Goal: Check status: Check status

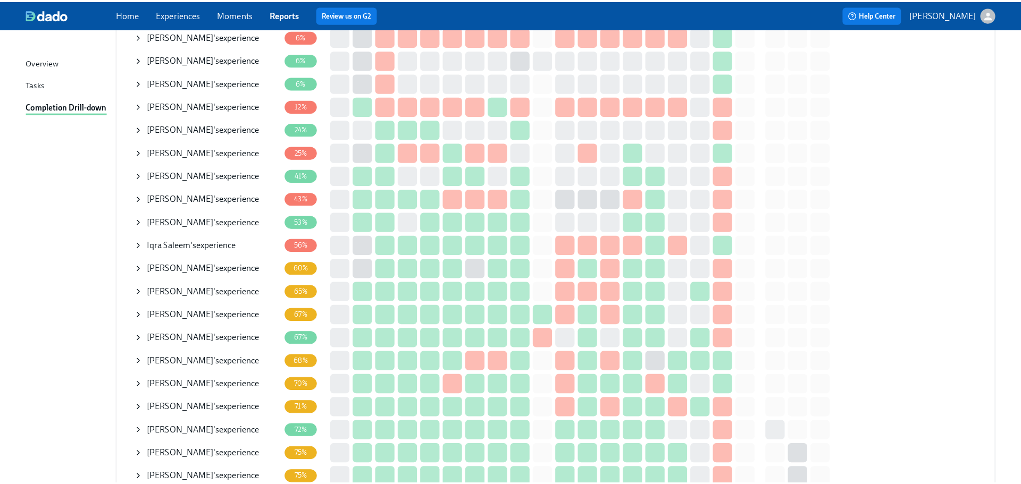
scroll to position [213, 0]
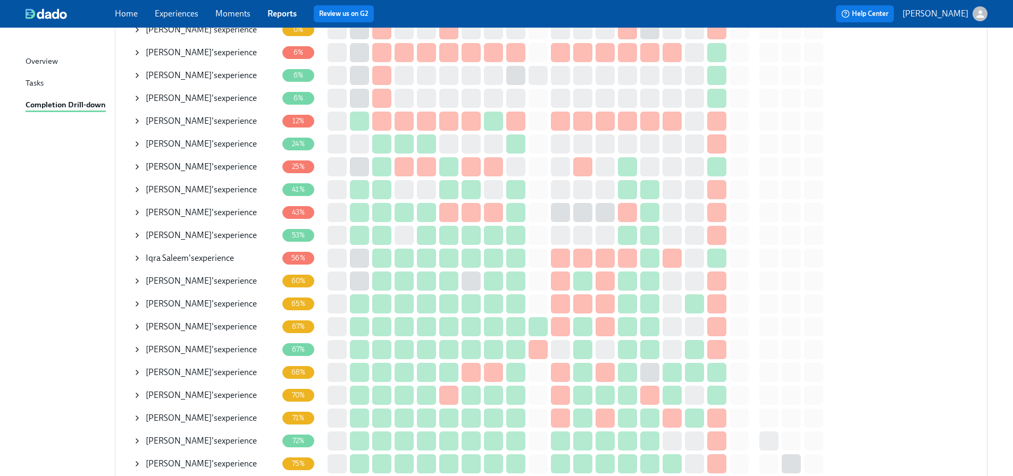
click at [134, 211] on icon at bounding box center [137, 212] width 9 height 9
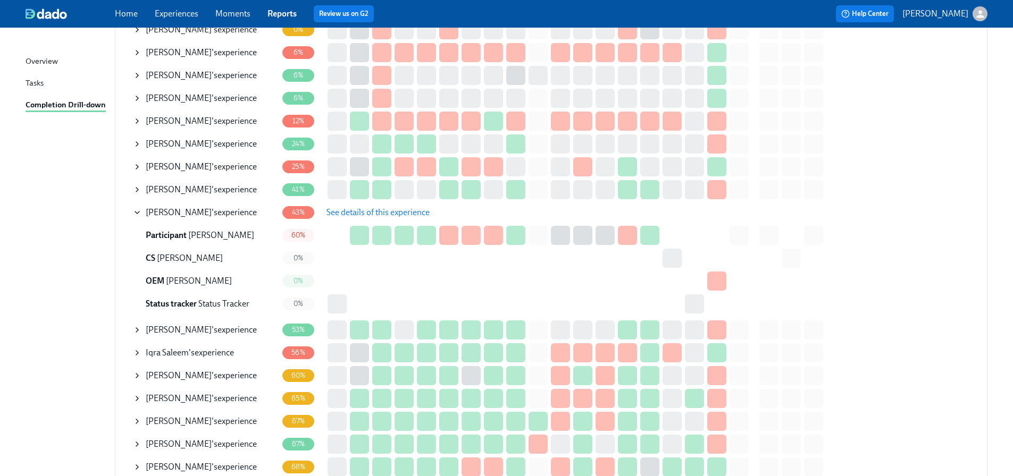
click at [348, 214] on span "See details of this experience" at bounding box center [377, 212] width 103 height 11
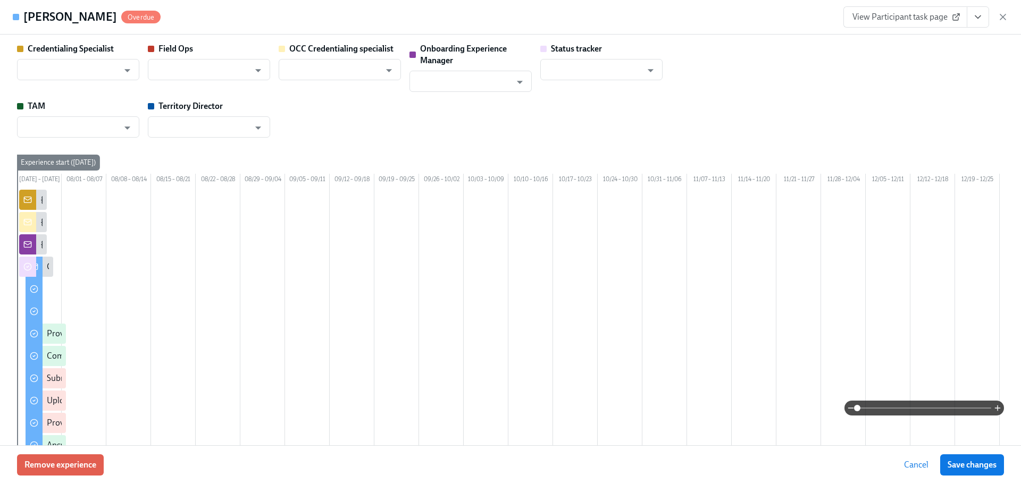
type input "[PERSON_NAME]"
type input "Status Tracker"
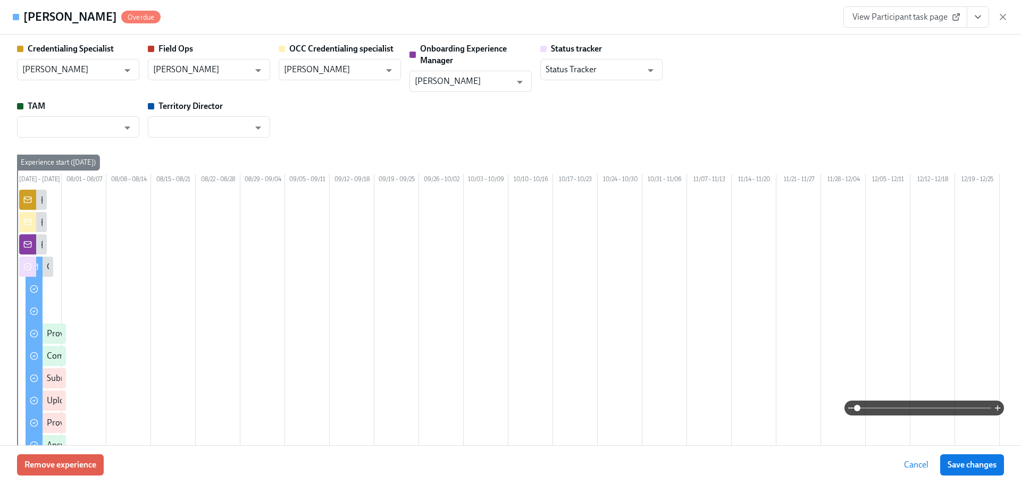
type input "[PERSON_NAME]"
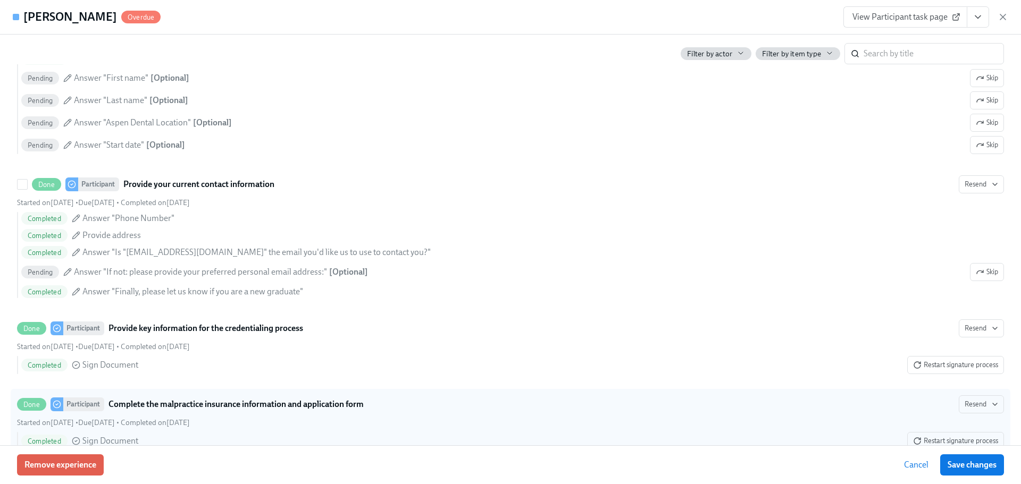
scroll to position [1329, 0]
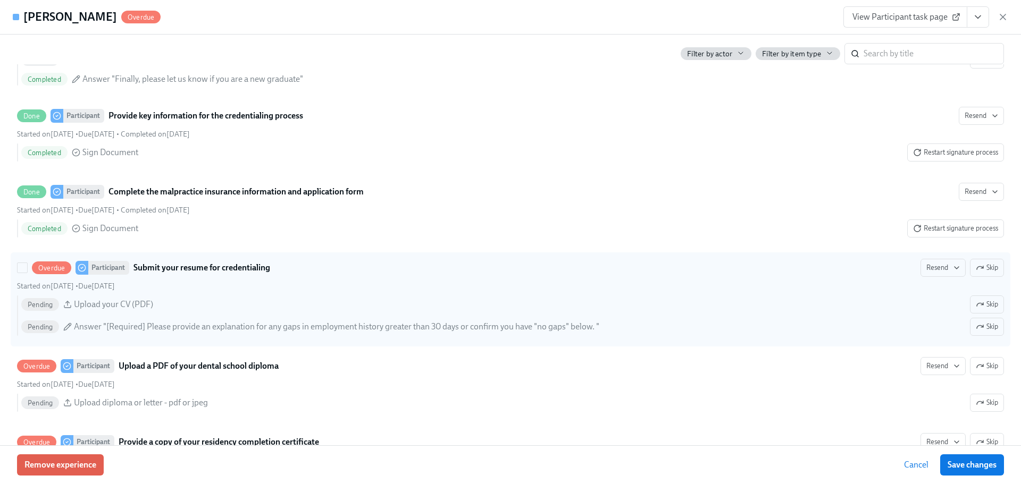
drag, startPoint x: 975, startPoint y: 284, endPoint x: 952, endPoint y: 291, distance: 24.8
click at [975, 272] on icon "button" at bounding box center [979, 268] width 9 height 9
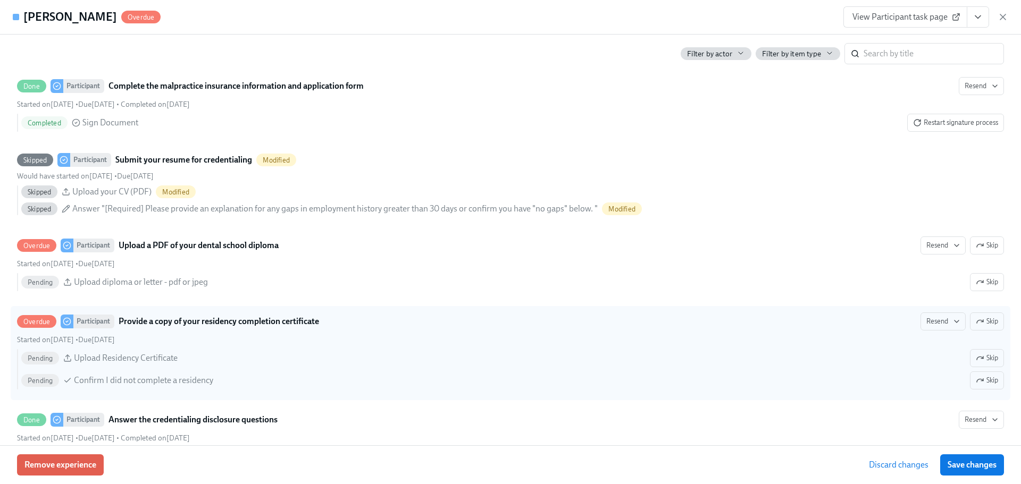
scroll to position [1435, 0]
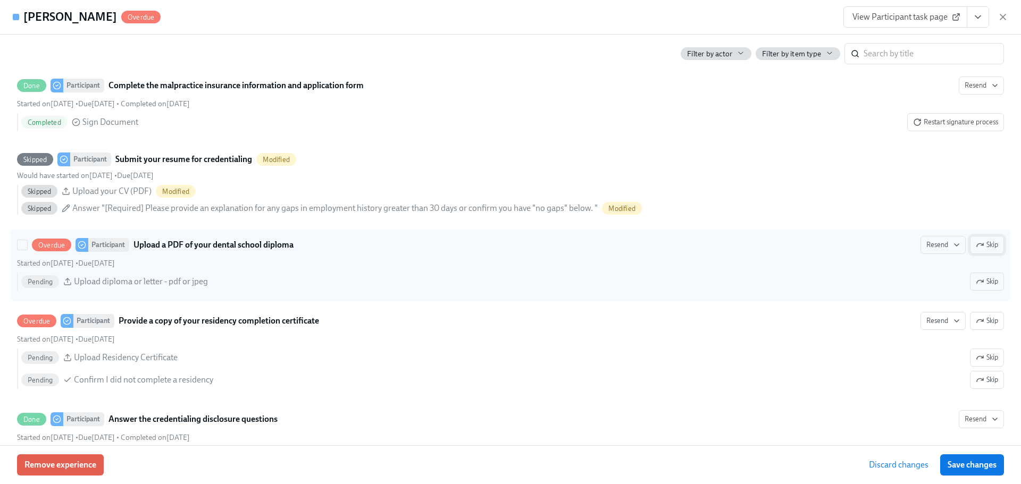
click at [981, 246] on icon "button" at bounding box center [982, 244] width 2 height 2
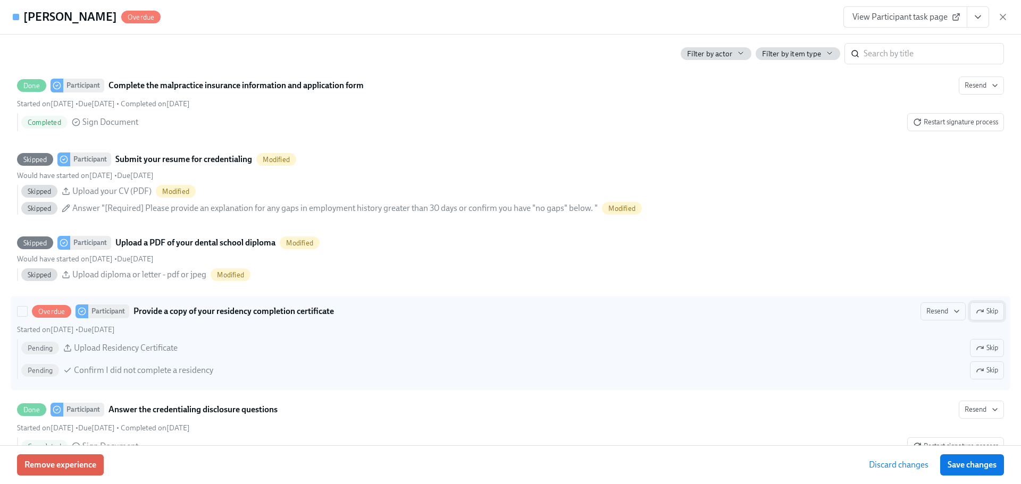
click at [986, 317] on span "Skip" at bounding box center [986, 311] width 22 height 11
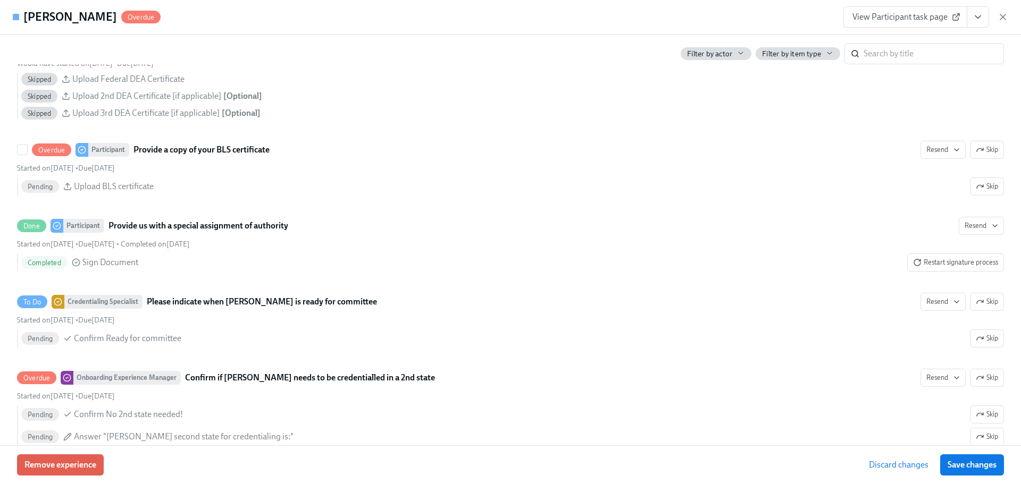
scroll to position [2126, 0]
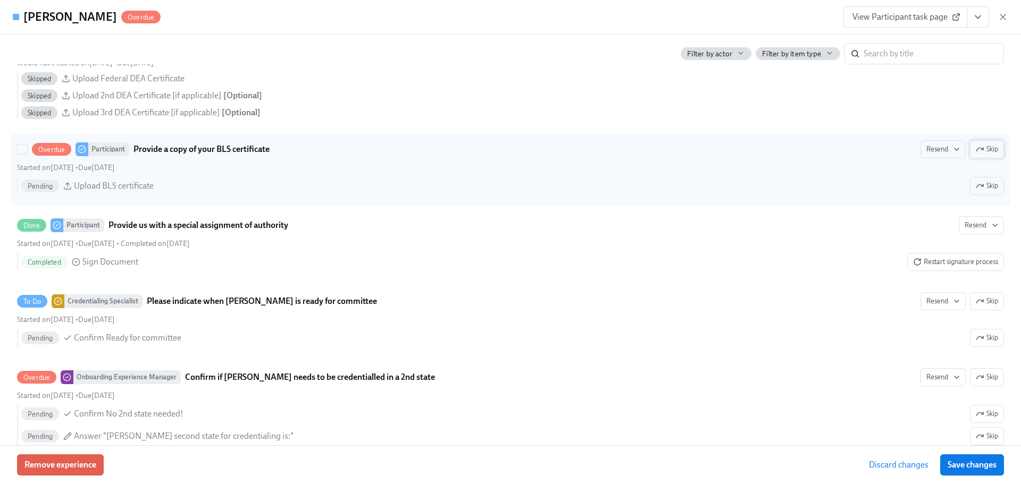
click at [977, 155] on span "Skip" at bounding box center [986, 149] width 22 height 11
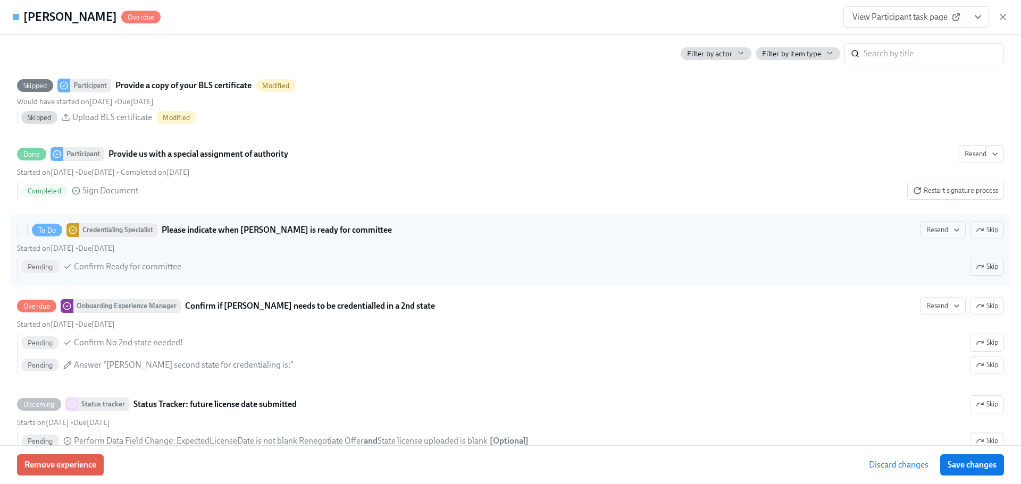
scroll to position [2233, 0]
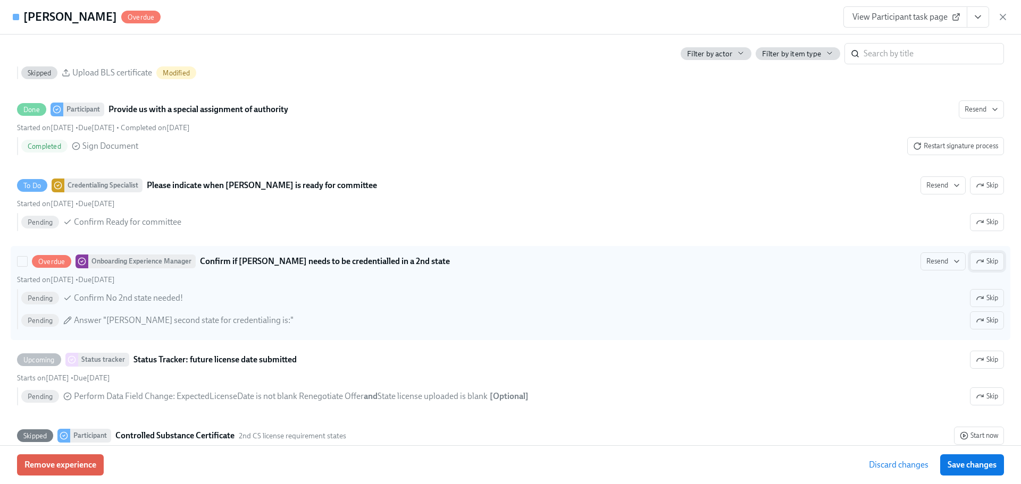
click at [986, 267] on span "Skip" at bounding box center [986, 261] width 22 height 11
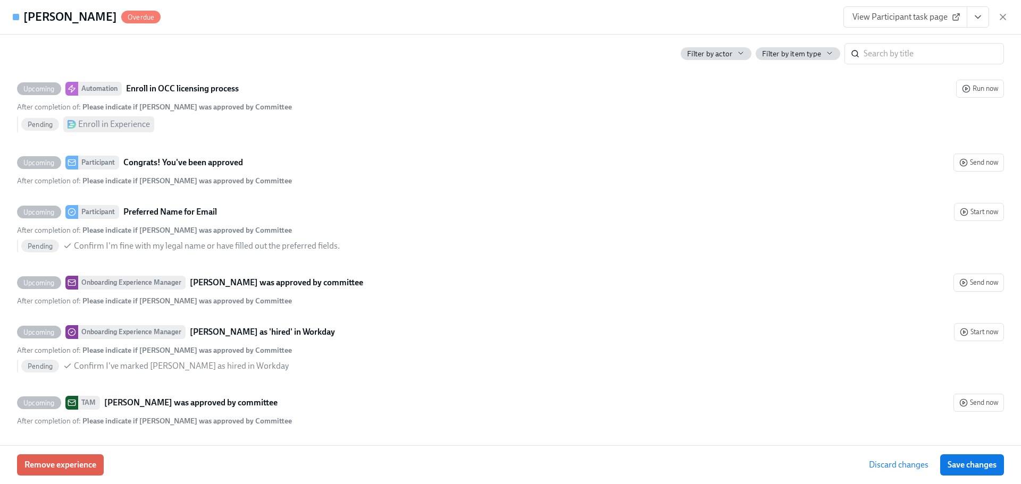
scroll to position [3464, 0]
click at [994, 462] on span "Save changes" at bounding box center [971, 465] width 49 height 11
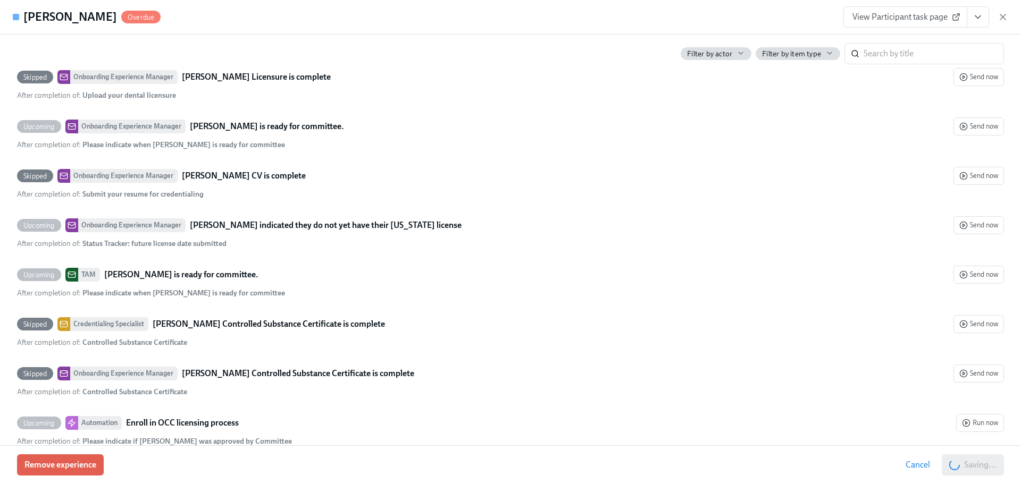
scroll to position [0, 0]
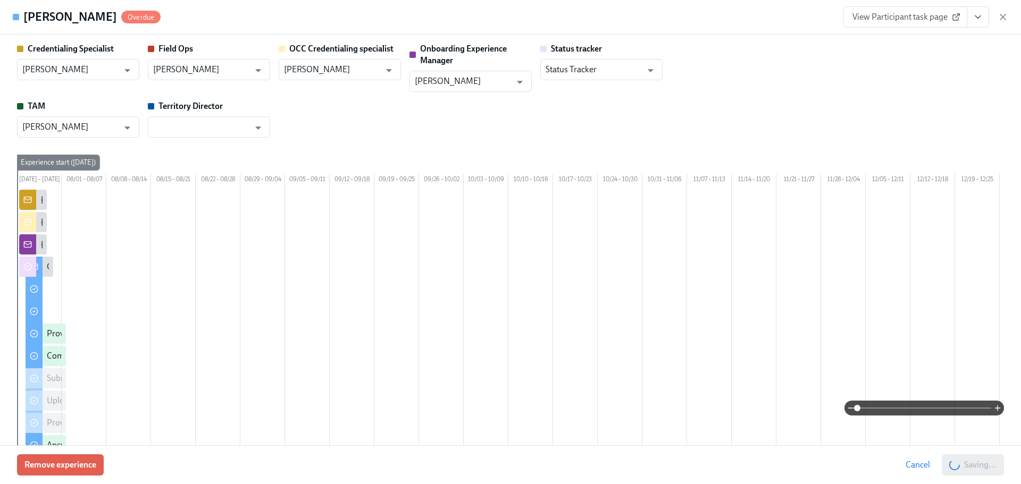
drag, startPoint x: 406, startPoint y: 182, endPoint x: 4, endPoint y: -60, distance: 469.0
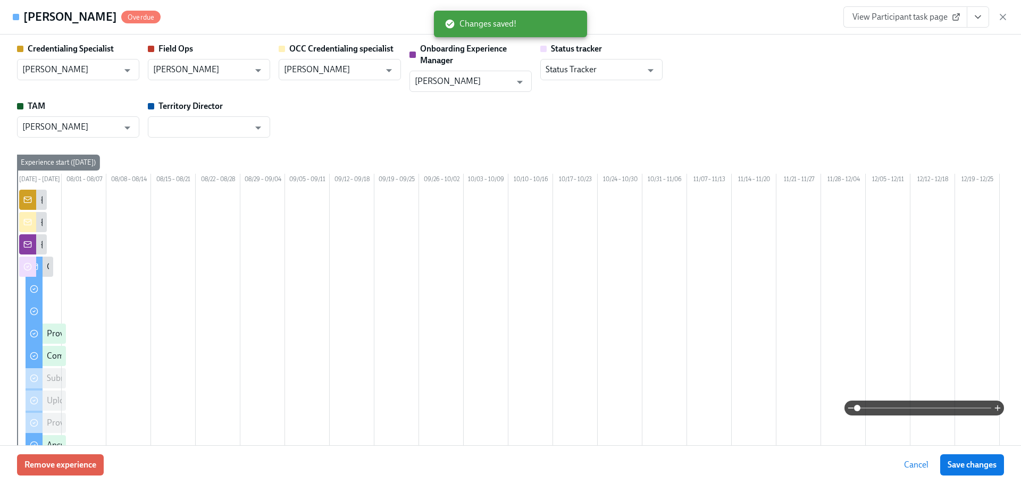
click at [384, 124] on div "Credentialing Specialist [PERSON_NAME] ​ Field Ops [PERSON_NAME] ​ OCC Credenti…" at bounding box center [510, 90] width 987 height 95
